Goal: Transaction & Acquisition: Obtain resource

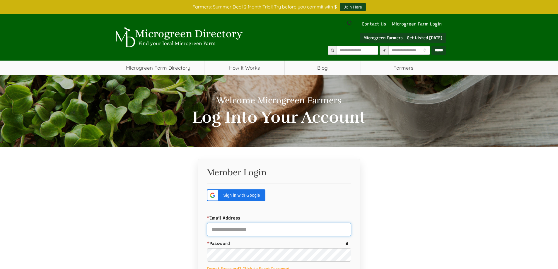
type input "**********"
click at [162, 176] on div "**********" at bounding box center [279, 250] width 343 height 183
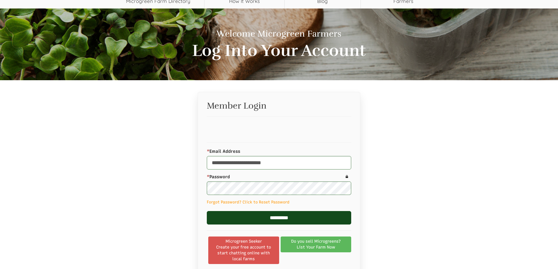
scroll to position [78, 0]
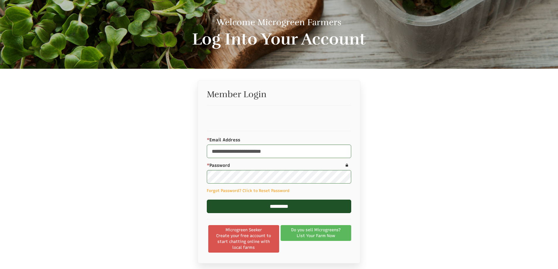
click at [272, 205] on input "*********" at bounding box center [279, 206] width 145 height 13
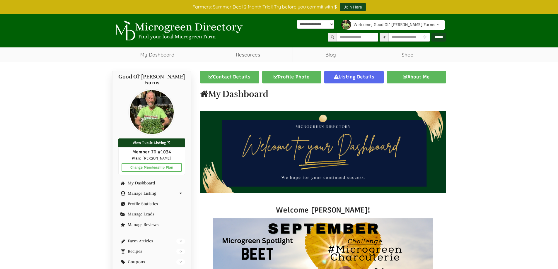
scroll to position [78, 0]
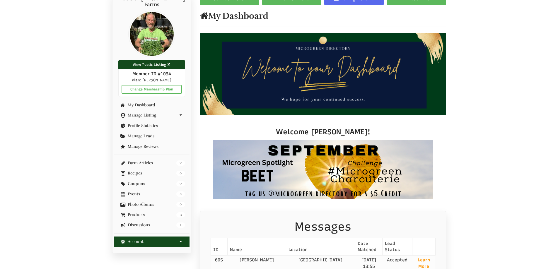
click at [140, 240] on link "Account" at bounding box center [151, 242] width 67 height 4
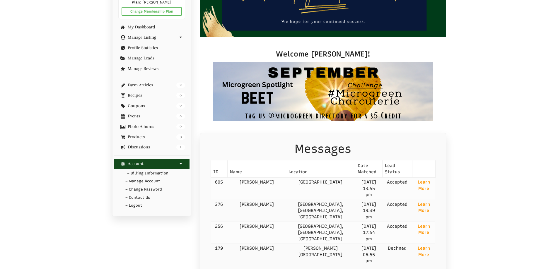
click at [142, 169] on link "– Billing Information" at bounding box center [152, 173] width 76 height 9
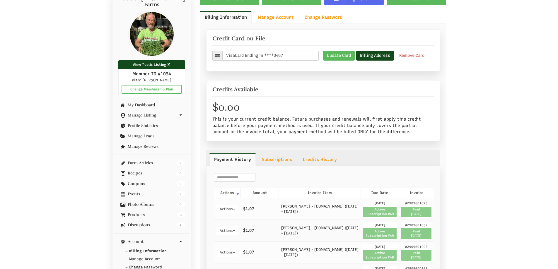
scroll to position [156, 0]
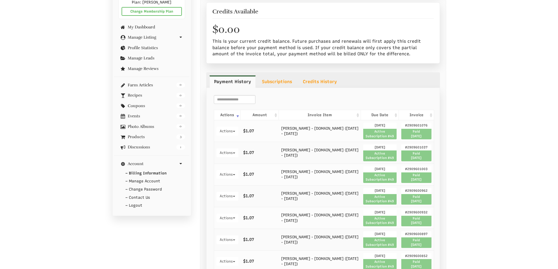
click at [417, 134] on span "Paid 09/02/2025" at bounding box center [417, 134] width 30 height 11
click at [417, 127] on span "#2909601076" at bounding box center [417, 126] width 30 height 6
click at [418, 136] on span "Paid 09/02/2025" at bounding box center [417, 134] width 30 height 11
click at [231, 131] on button "Actions" at bounding box center [228, 131] width 22 height 9
click at [239, 149] on link "Download Invoice" at bounding box center [248, 150] width 62 height 8
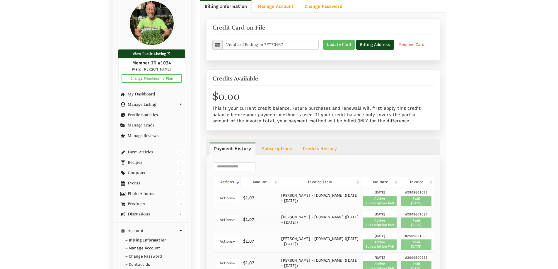
scroll to position [78, 0]
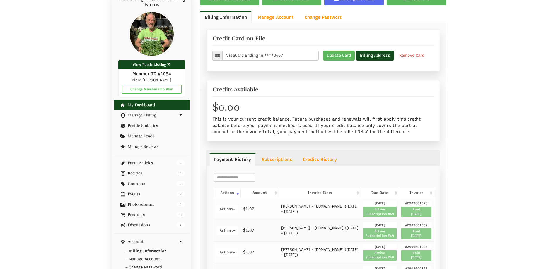
click at [146, 103] on link "My Dashboard" at bounding box center [151, 105] width 67 height 4
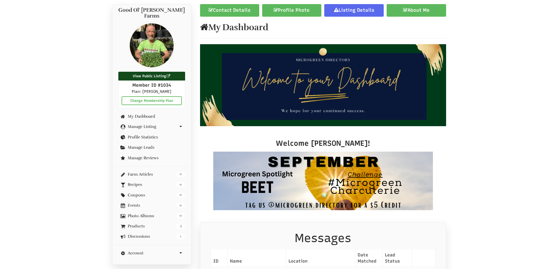
scroll to position [78, 0]
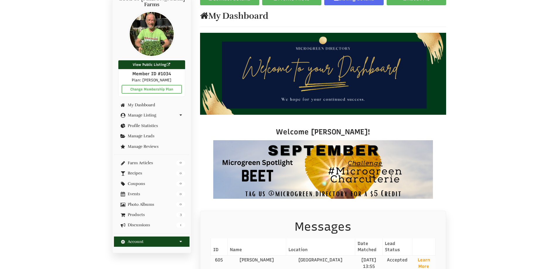
click at [149, 239] on div "Account" at bounding box center [152, 242] width 76 height 10
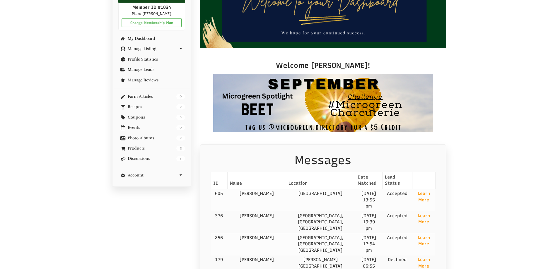
scroll to position [156, 0]
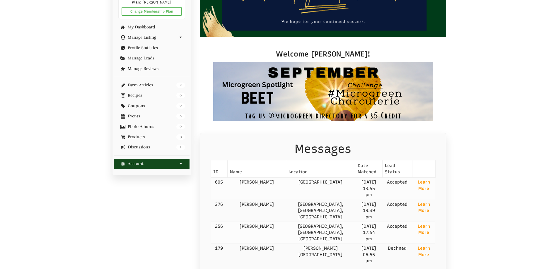
click at [135, 159] on div "Account" at bounding box center [152, 164] width 76 height 10
click at [133, 162] on link "Account" at bounding box center [151, 164] width 67 height 4
click at [135, 202] on link "– Logout" at bounding box center [152, 206] width 76 height 9
